Goal: Information Seeking & Learning: Learn about a topic

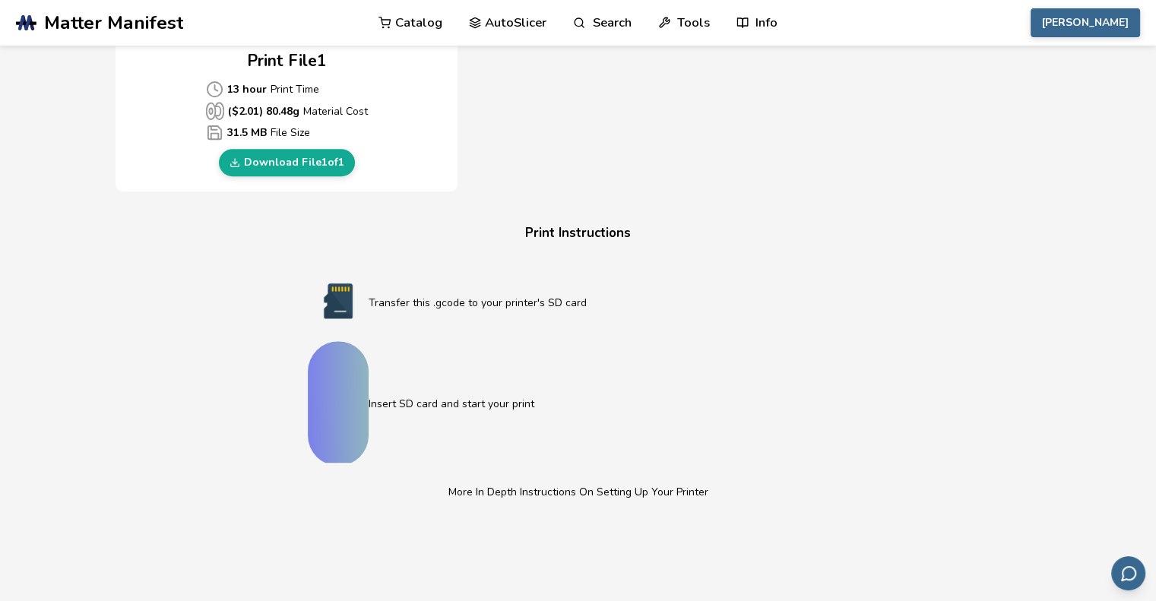
scroll to position [760, 0]
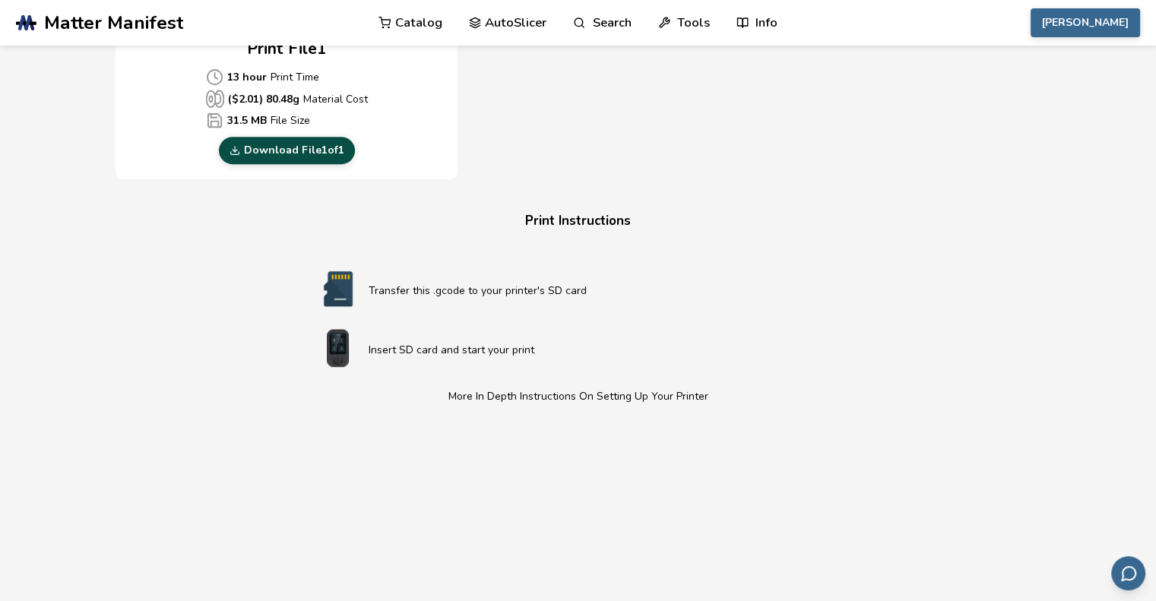
click at [268, 151] on link "Download File 1 of 1" at bounding box center [287, 150] width 136 height 27
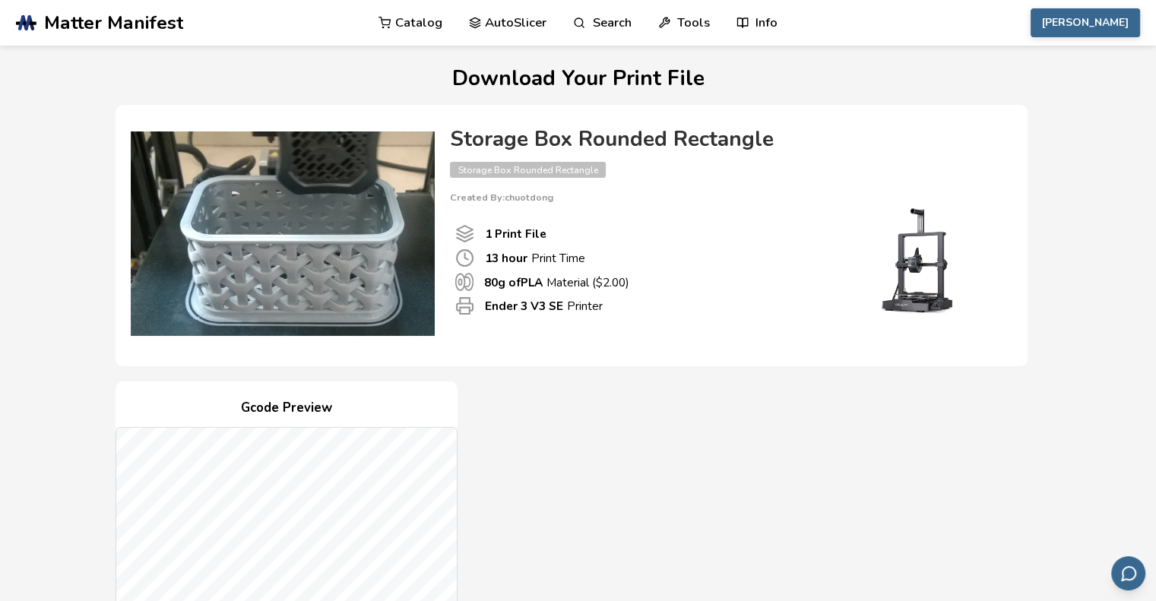
scroll to position [0, 0]
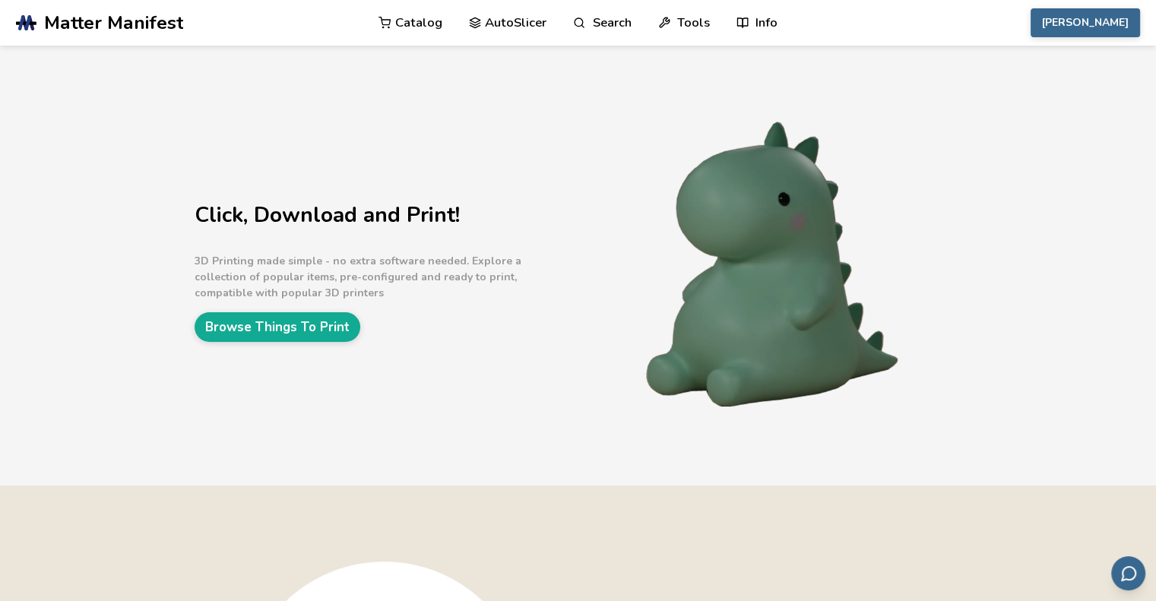
click at [423, 27] on link "Catalog" at bounding box center [410, 23] width 64 height 46
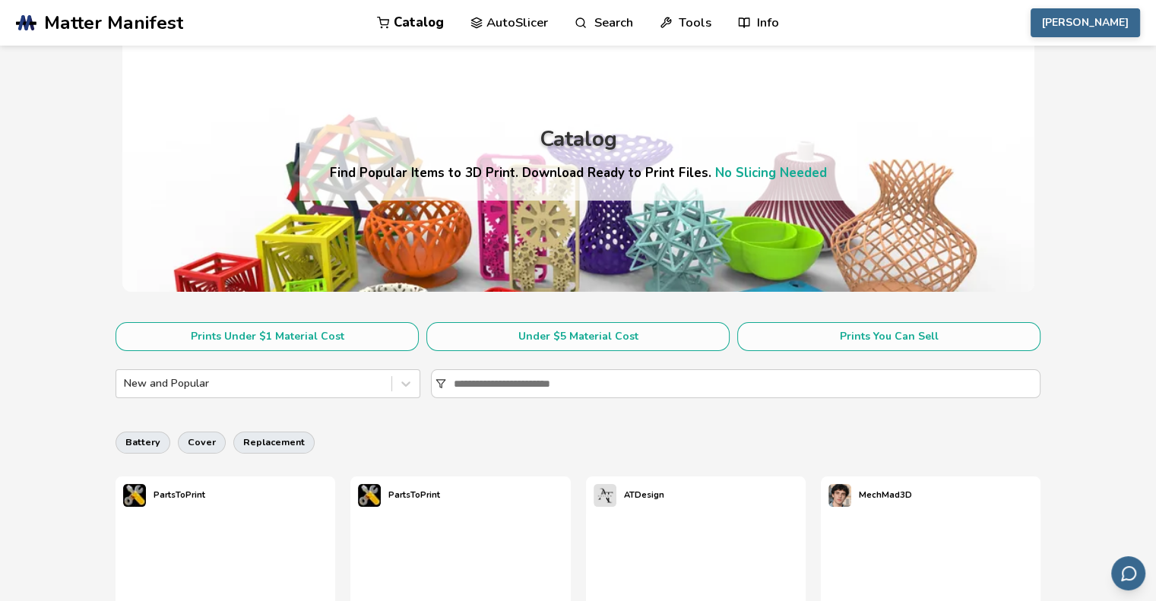
scroll to position [76, 0]
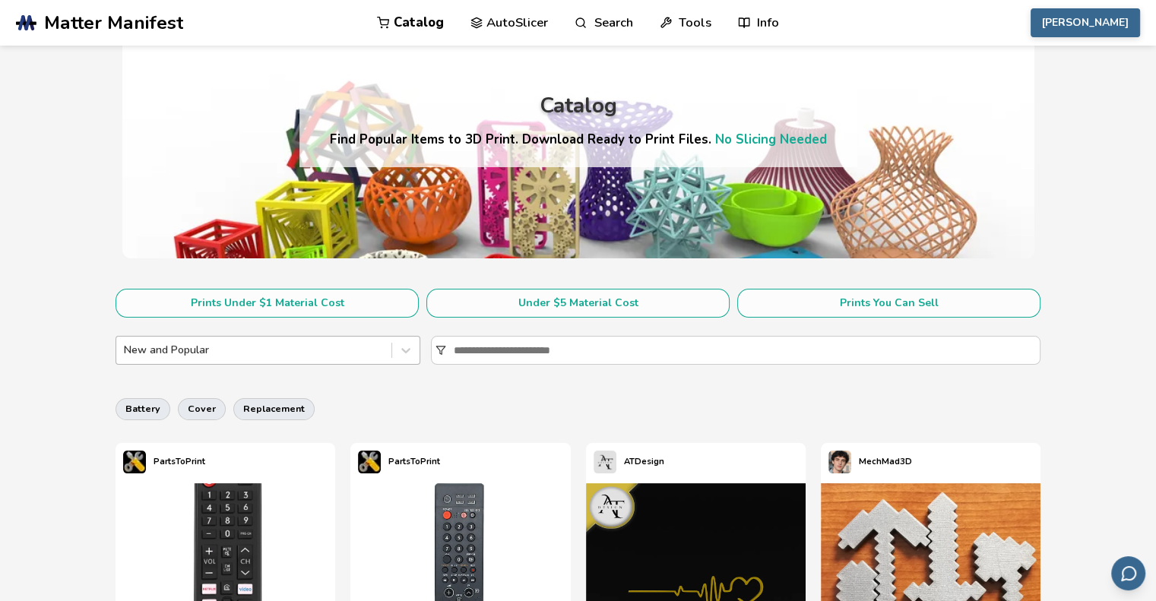
click at [185, 340] on div "New and Popular" at bounding box center [253, 350] width 275 height 21
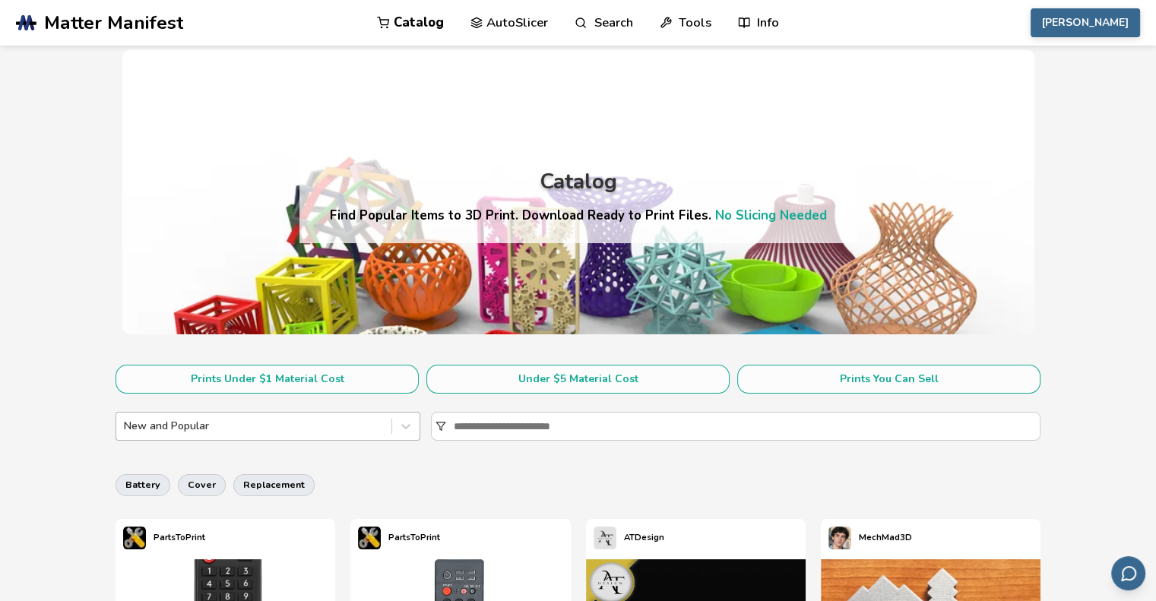
click at [299, 428] on div at bounding box center [254, 426] width 260 height 15
click at [508, 473] on div "battery cover replacement" at bounding box center [578, 485] width 925 height 36
click at [439, 423] on icon at bounding box center [440, 426] width 11 height 11
click at [454, 423] on input at bounding box center [747, 426] width 586 height 27
click at [549, 421] on input at bounding box center [747, 426] width 586 height 27
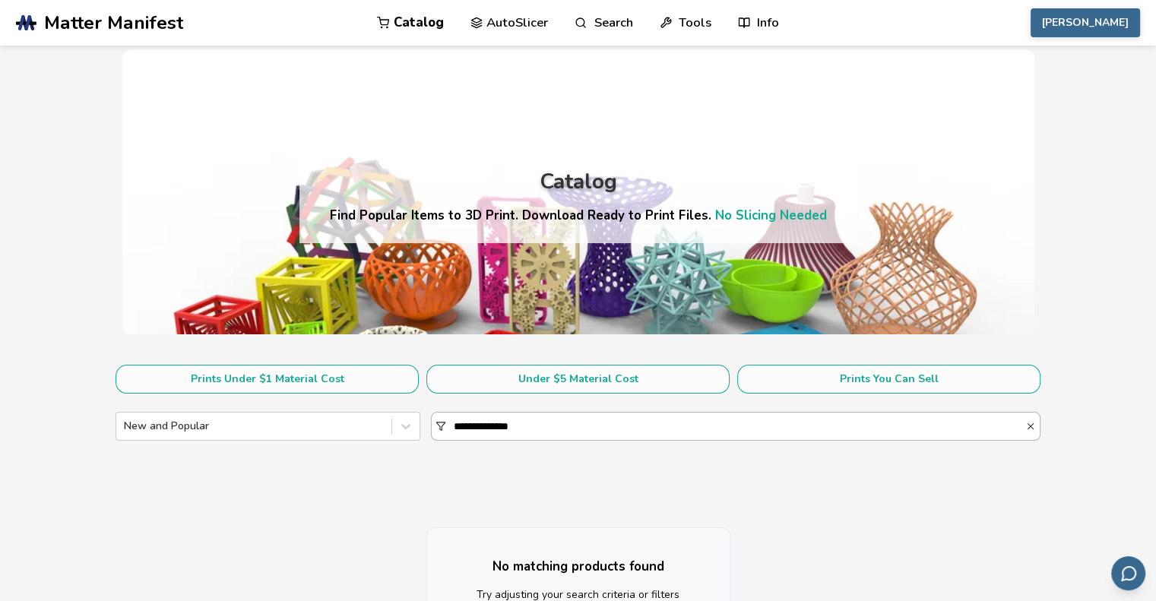
drag, startPoint x: 538, startPoint y: 424, endPoint x: 443, endPoint y: 424, distance: 95.0
click at [443, 424] on div "**********" at bounding box center [736, 426] width 610 height 29
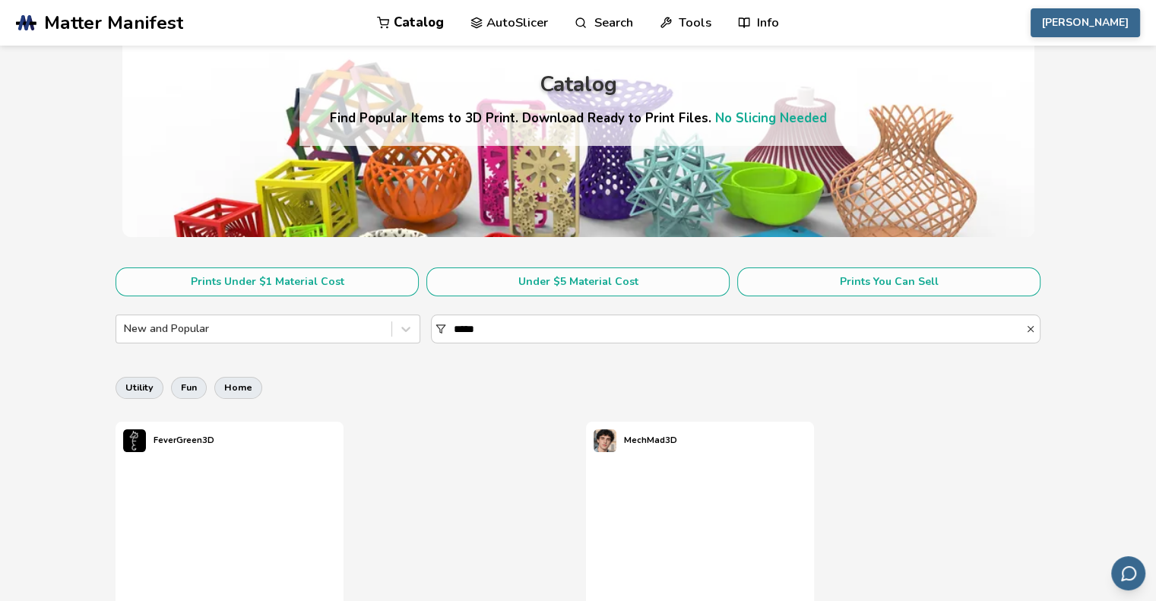
scroll to position [228, 0]
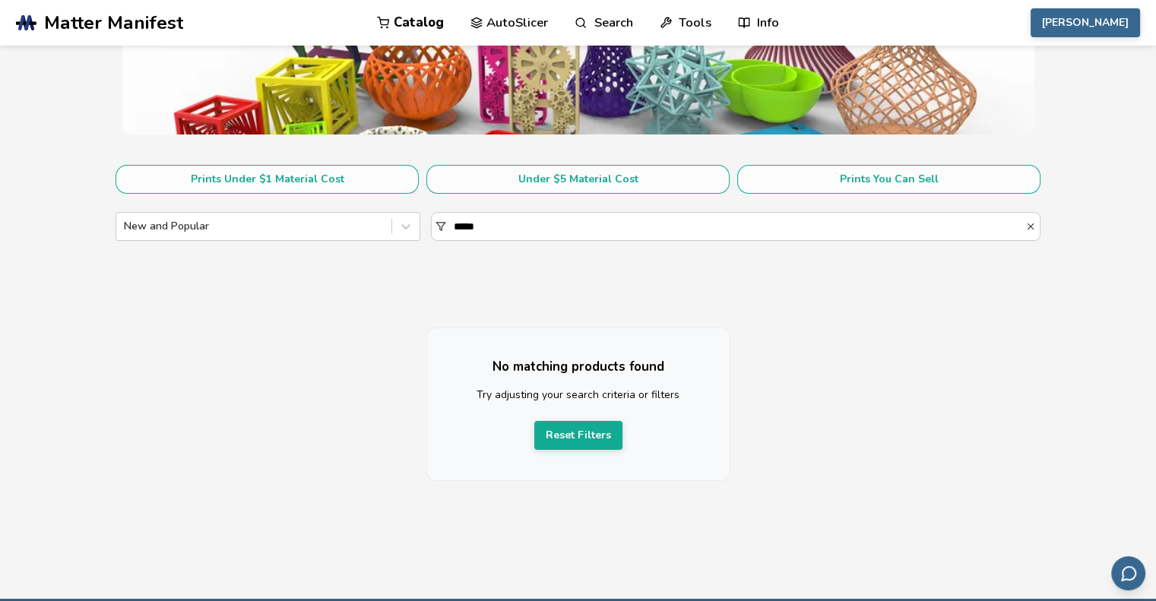
scroll to position [228, 0]
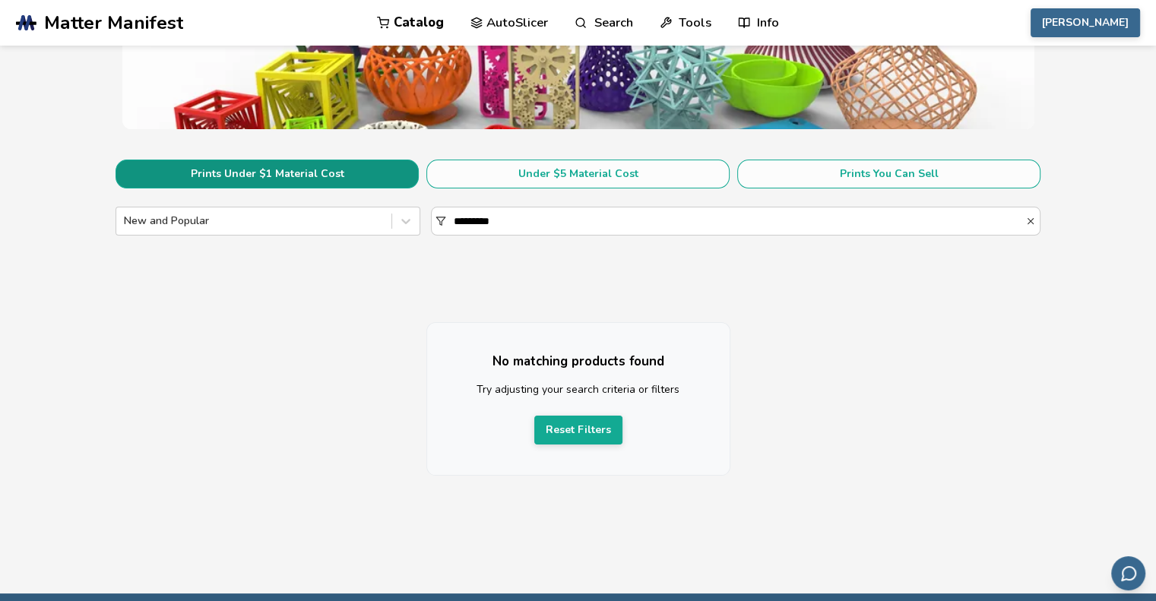
scroll to position [152, 0]
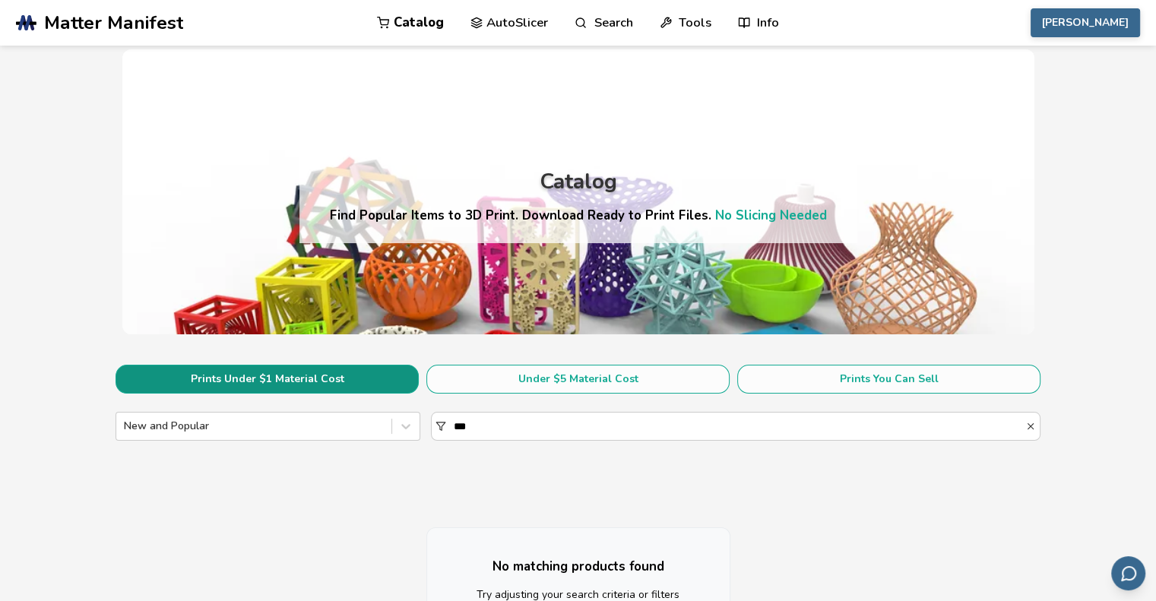
type input "***"
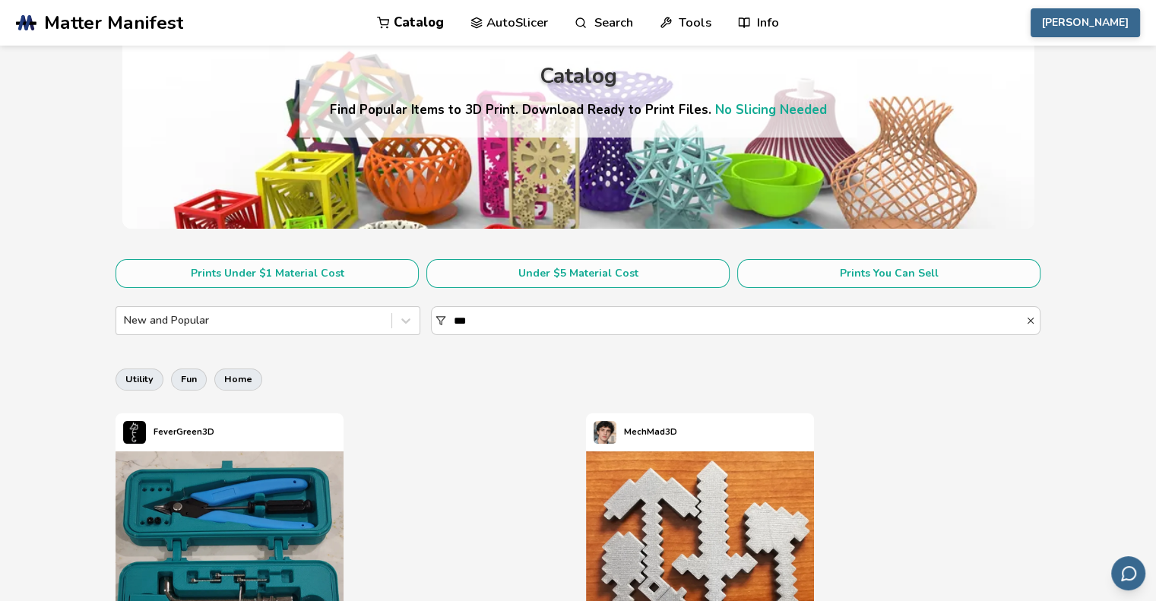
scroll to position [76, 0]
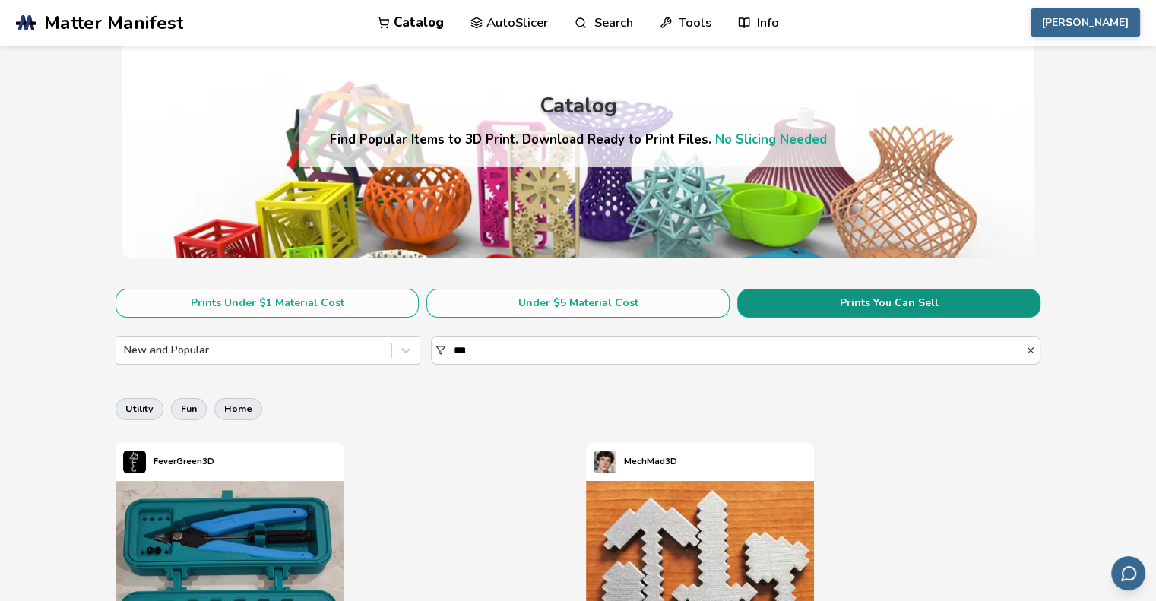
click at [838, 308] on button "Prints You Can Sell" at bounding box center [888, 303] width 303 height 29
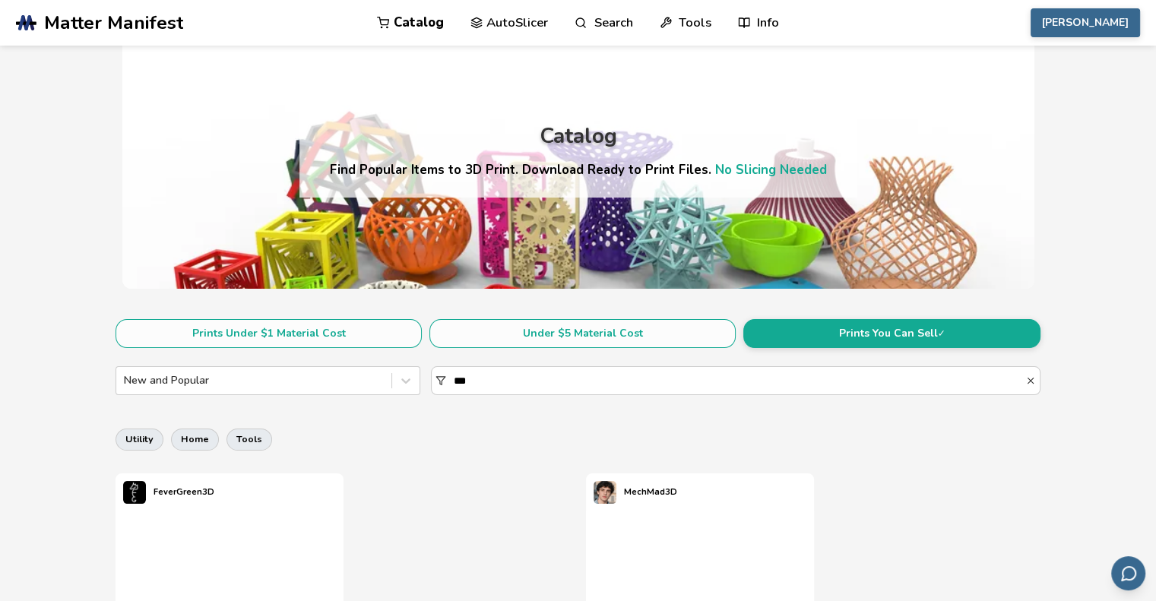
scroll to position [76, 0]
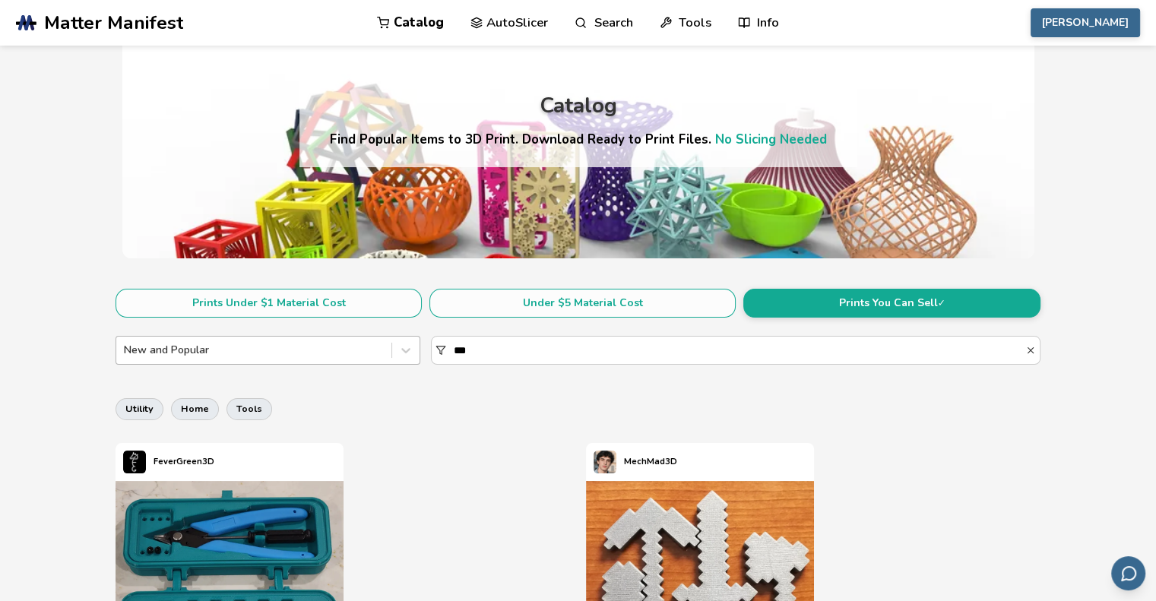
drag, startPoint x: 487, startPoint y: 355, endPoint x: 356, endPoint y: 337, distance: 132.0
click at [356, 337] on div "New and Popular ***" at bounding box center [578, 350] width 925 height 29
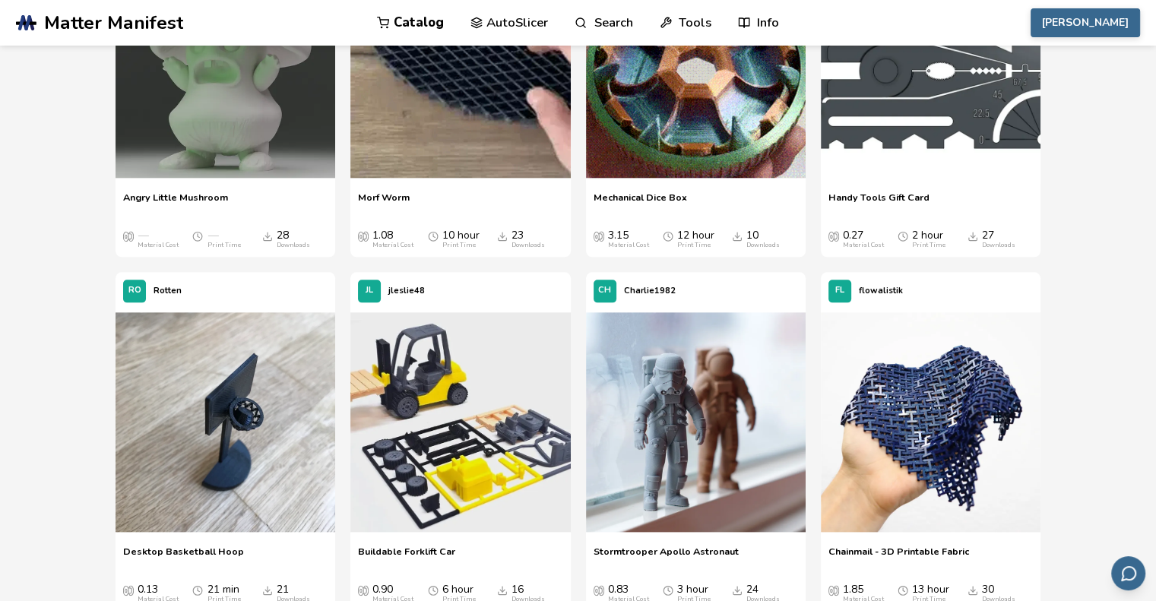
scroll to position [1748, 0]
